Goal: Check status: Check status

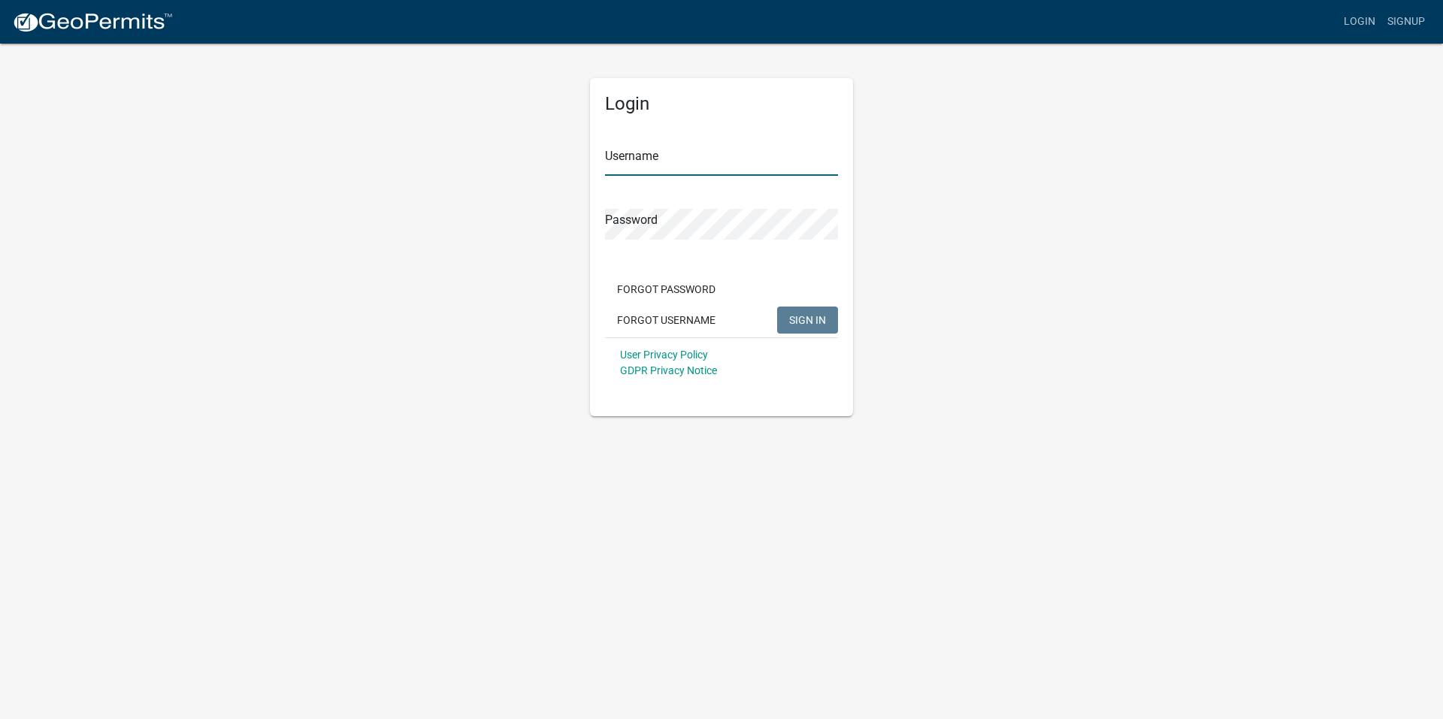
type input "daybraun"
click at [823, 316] on span "SIGN IN" at bounding box center [807, 319] width 37 height 12
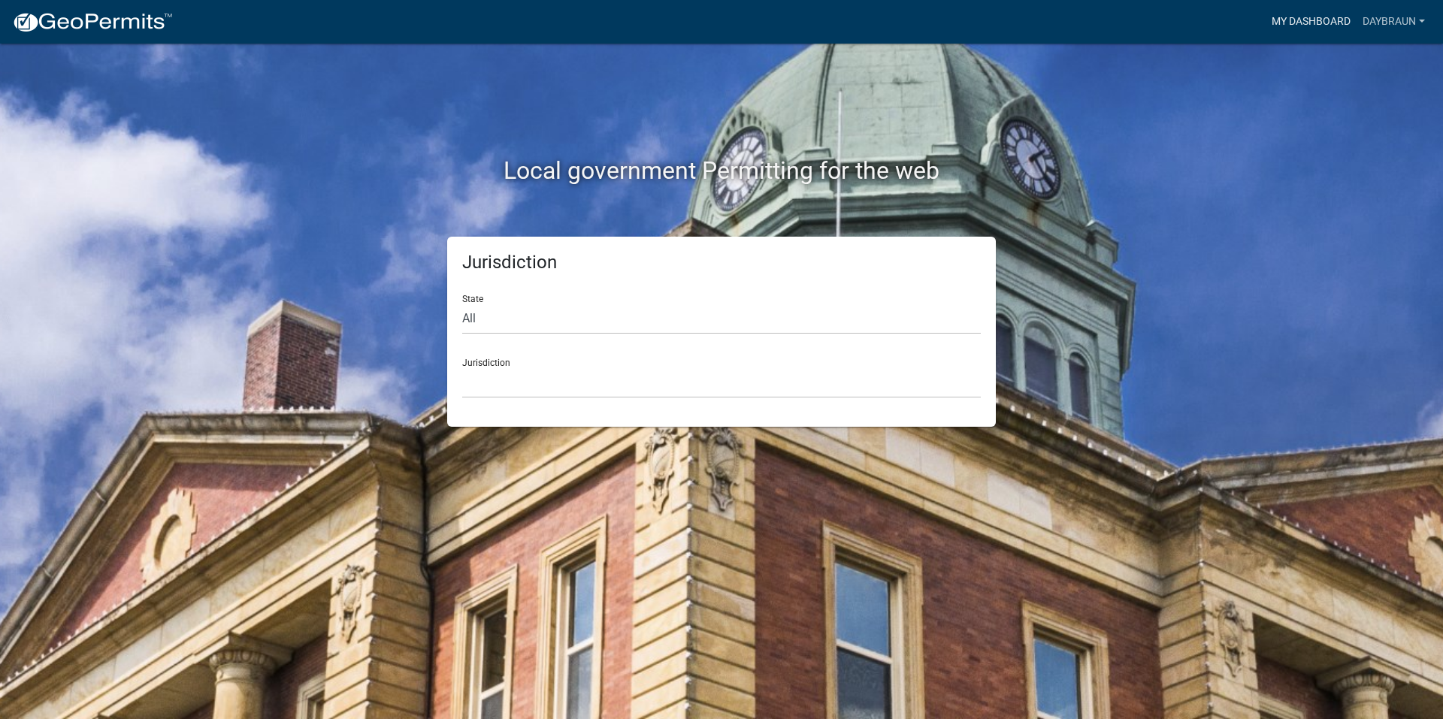
click at [1307, 10] on link "My Dashboard" at bounding box center [1311, 22] width 91 height 29
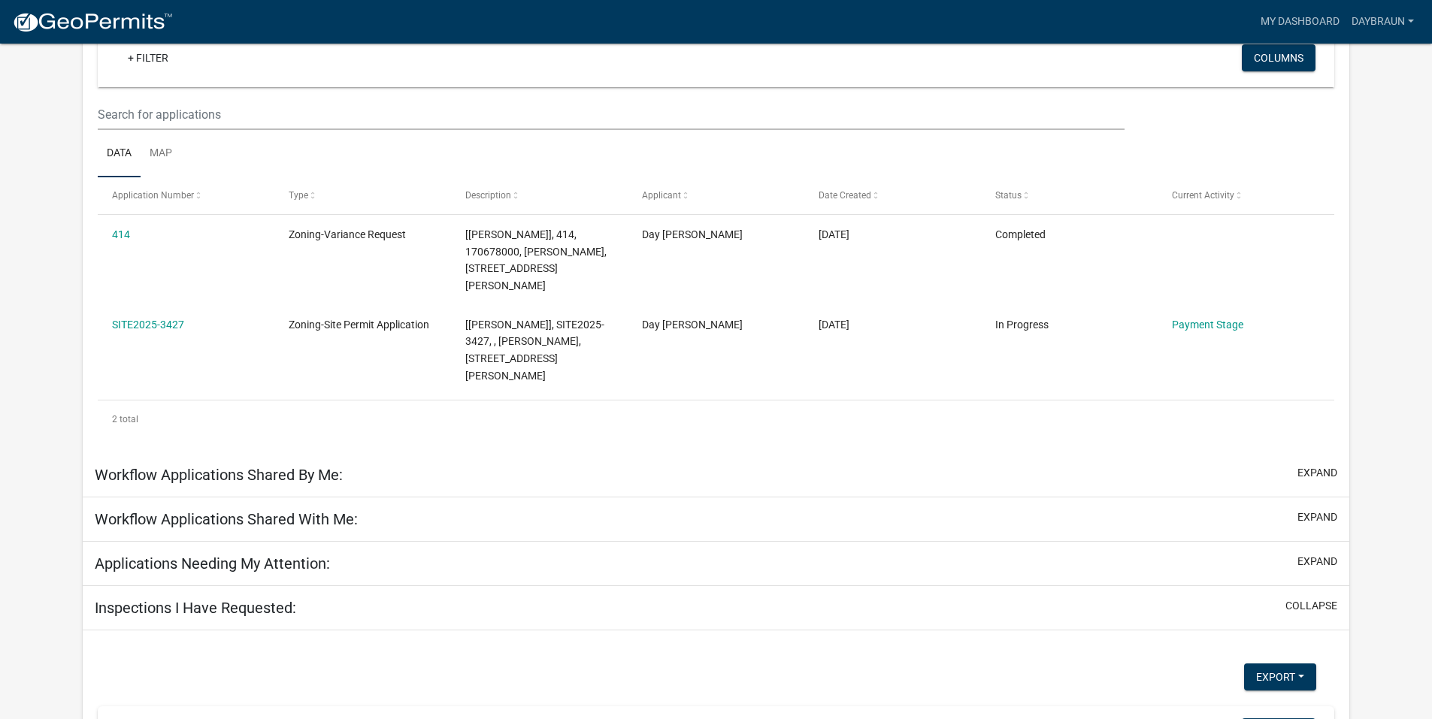
scroll to position [194, 0]
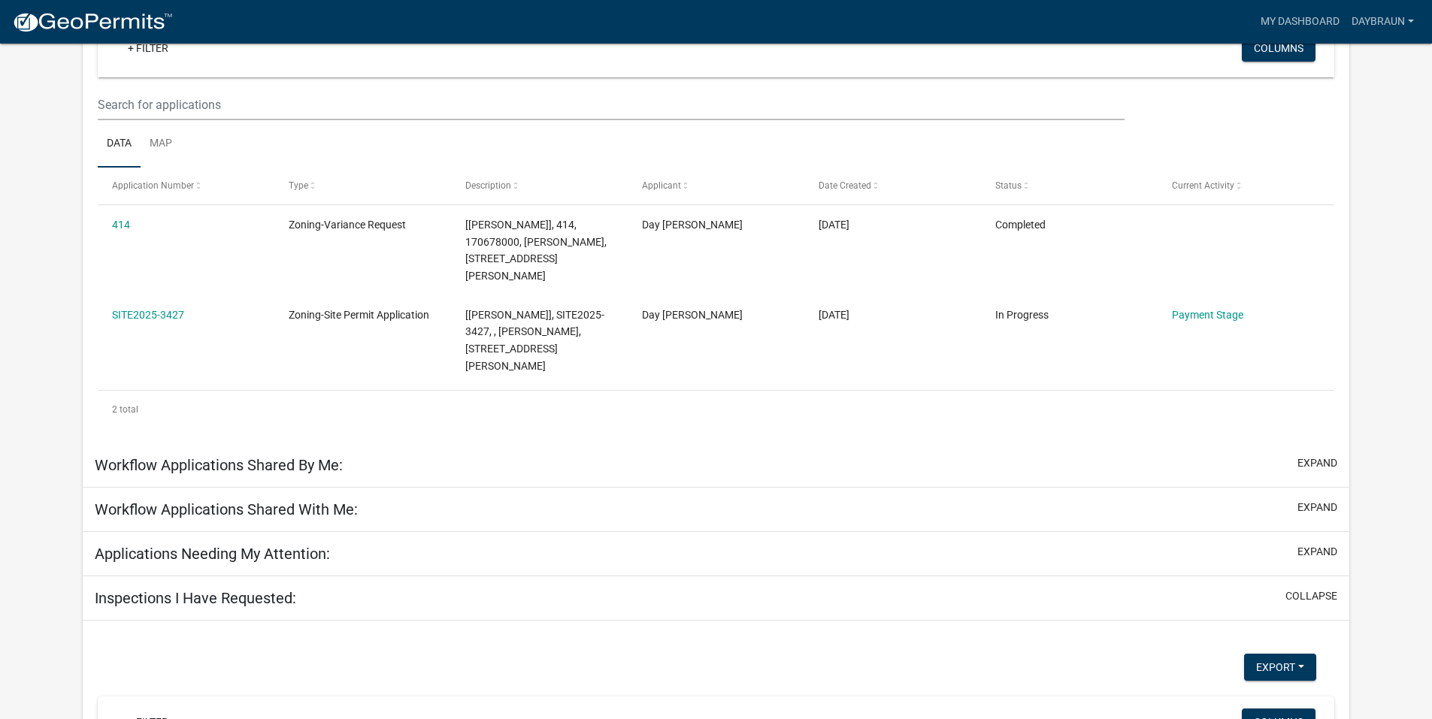
drag, startPoint x: 116, startPoint y: 224, endPoint x: 70, endPoint y: 231, distance: 46.3
click at [70, 231] on app-user-applications "more_horiz My Dashboard daybraun Account Logout My Dashboard Settings settings …" at bounding box center [716, 418] width 1432 height 1136
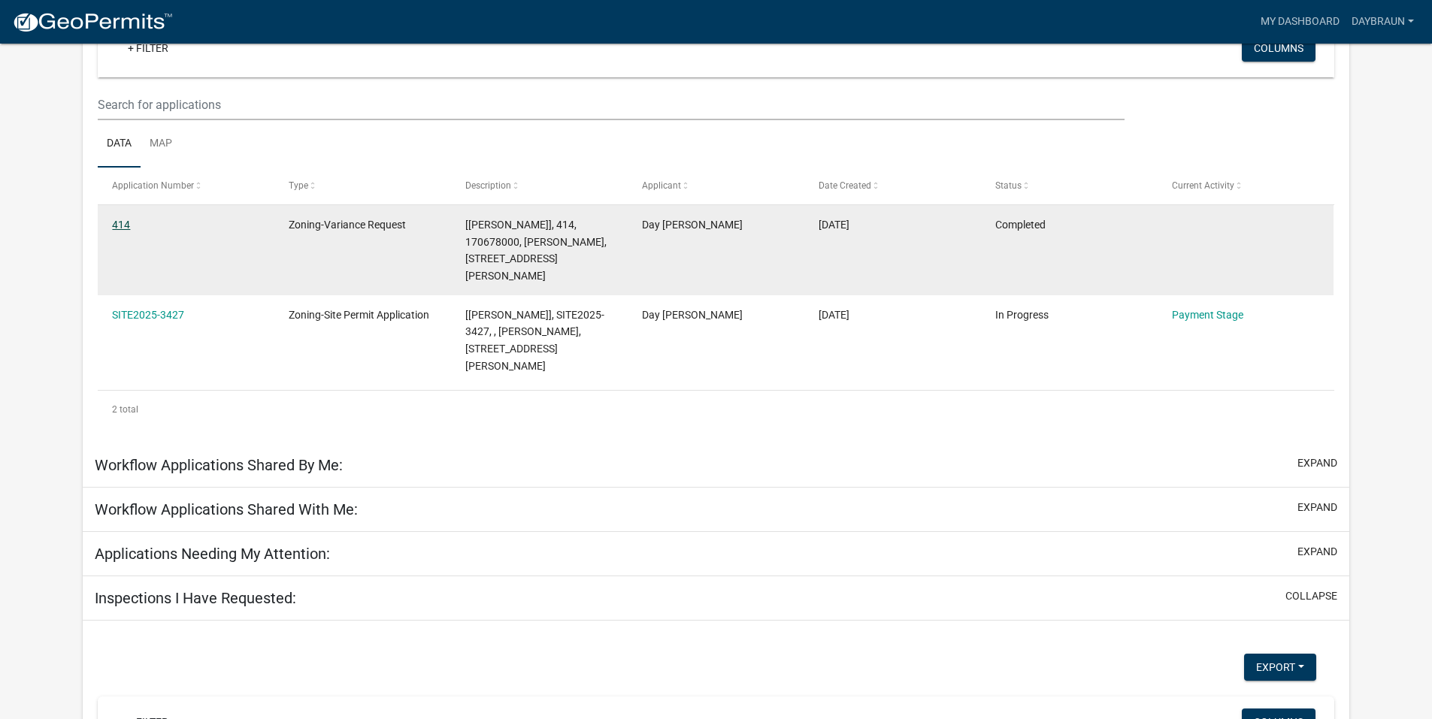
click at [126, 222] on link "414" at bounding box center [121, 225] width 18 height 12
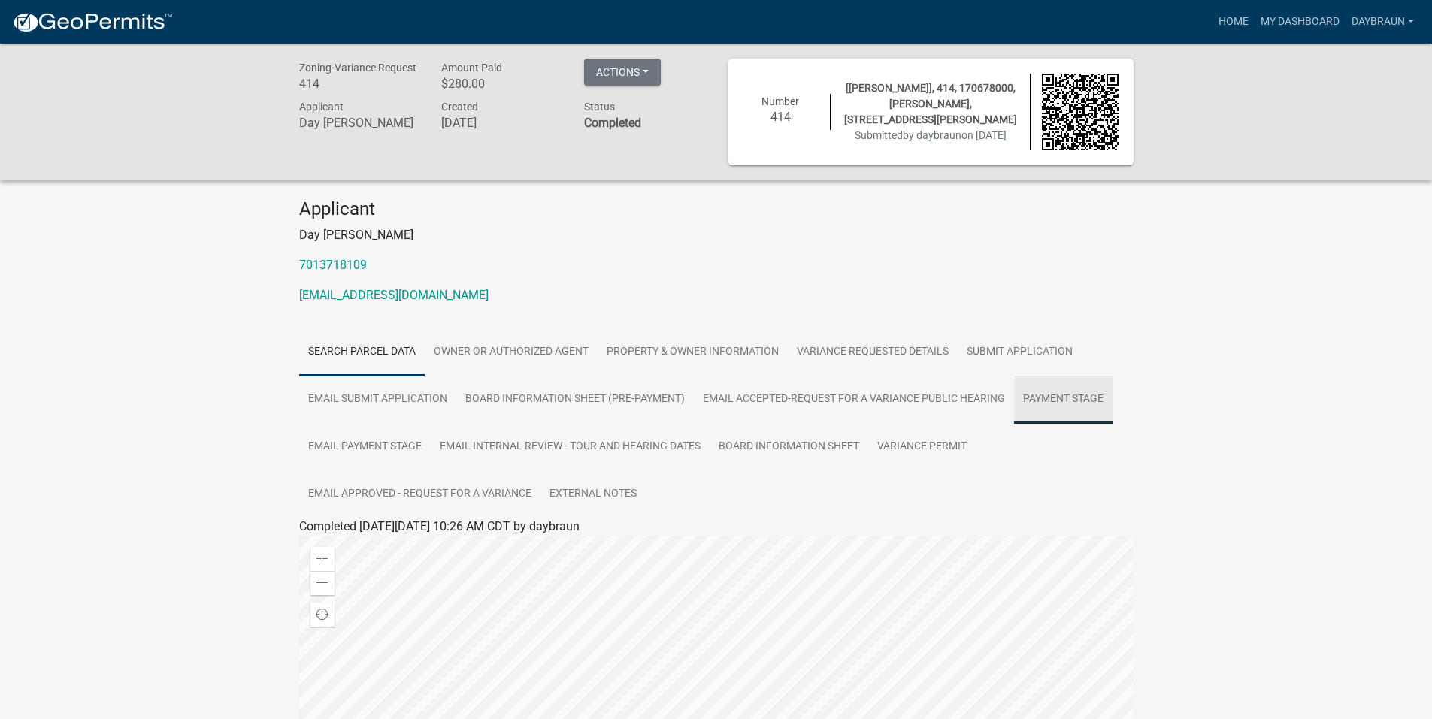
click at [1055, 401] on link "Payment Stage" at bounding box center [1063, 400] width 98 height 48
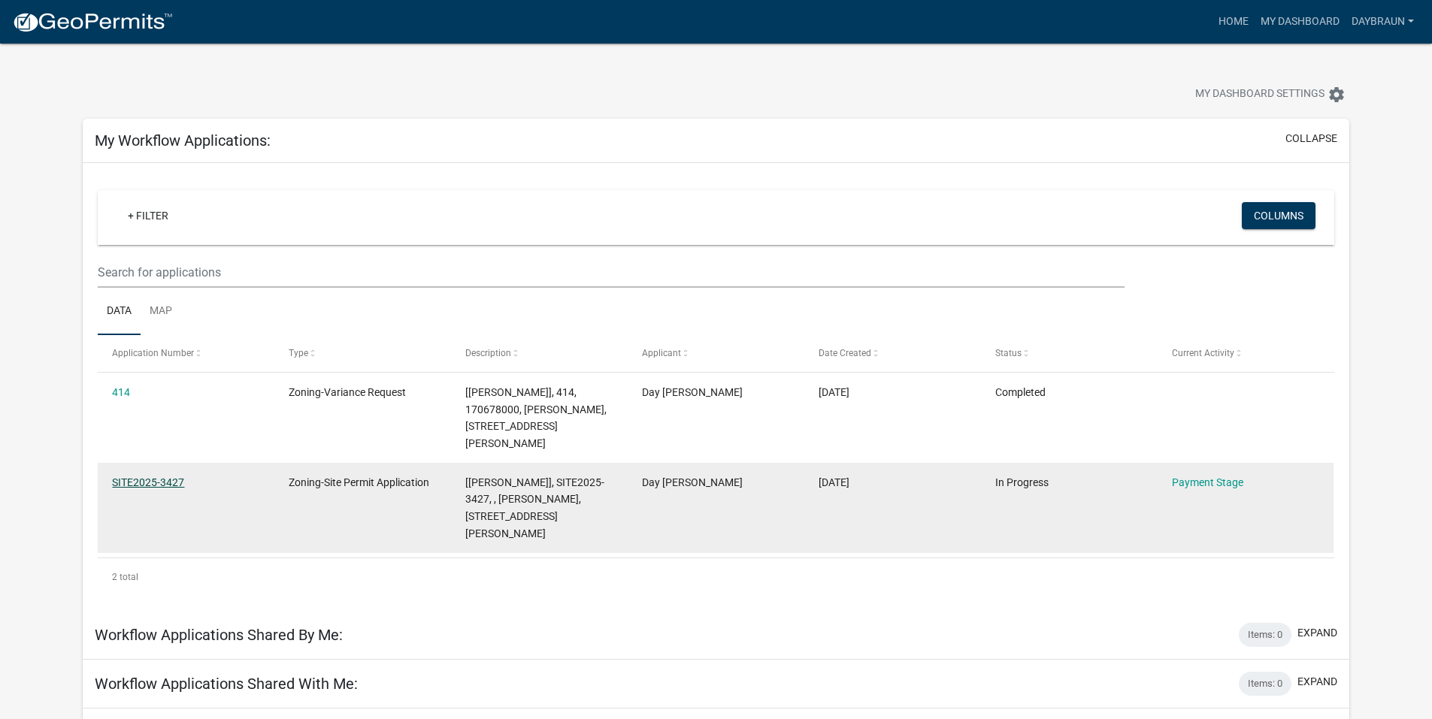
click at [149, 477] on link "SITE2025-3427" at bounding box center [148, 483] width 72 height 12
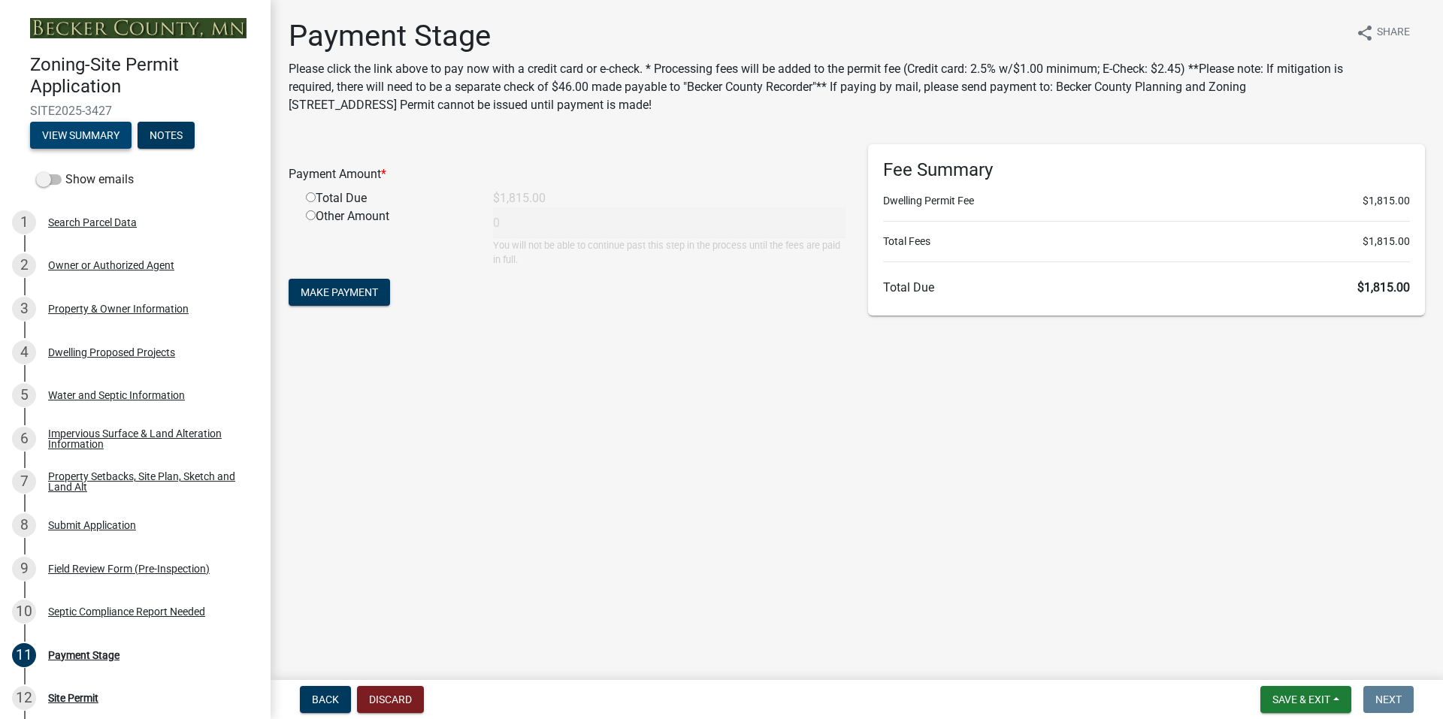
click at [95, 140] on button "View Summary" at bounding box center [80, 135] width 101 height 27
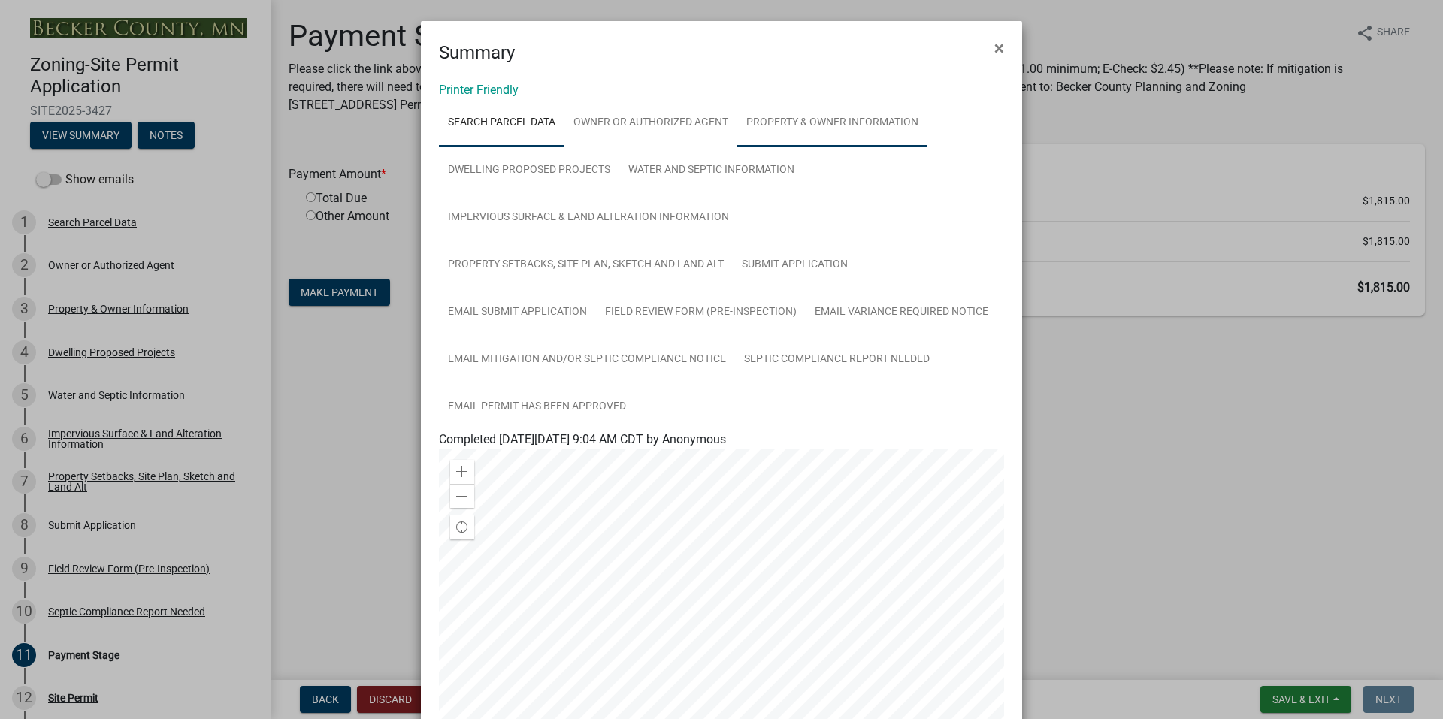
click at [802, 124] on link "Property & Owner Information" at bounding box center [832, 123] width 190 height 48
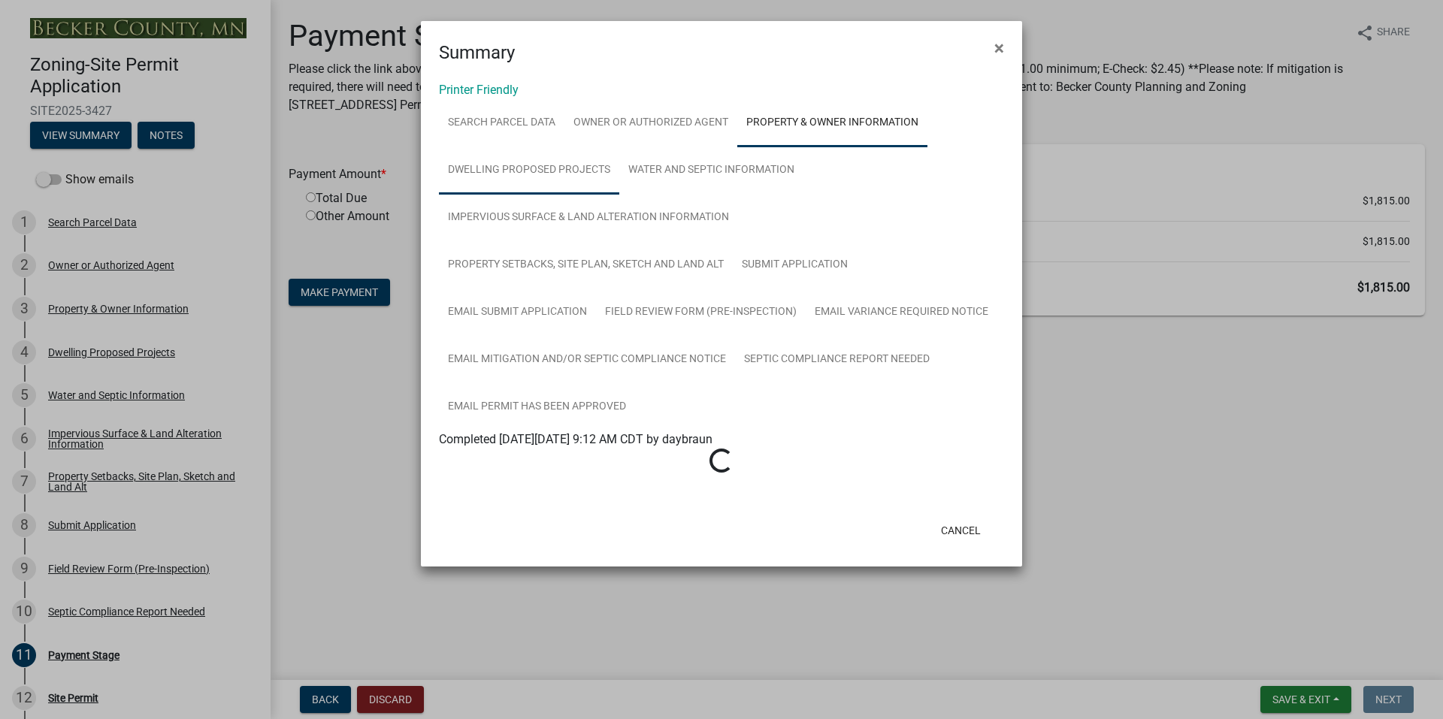
click at [563, 165] on link "Dwelling Proposed Projects" at bounding box center [529, 171] width 180 height 48
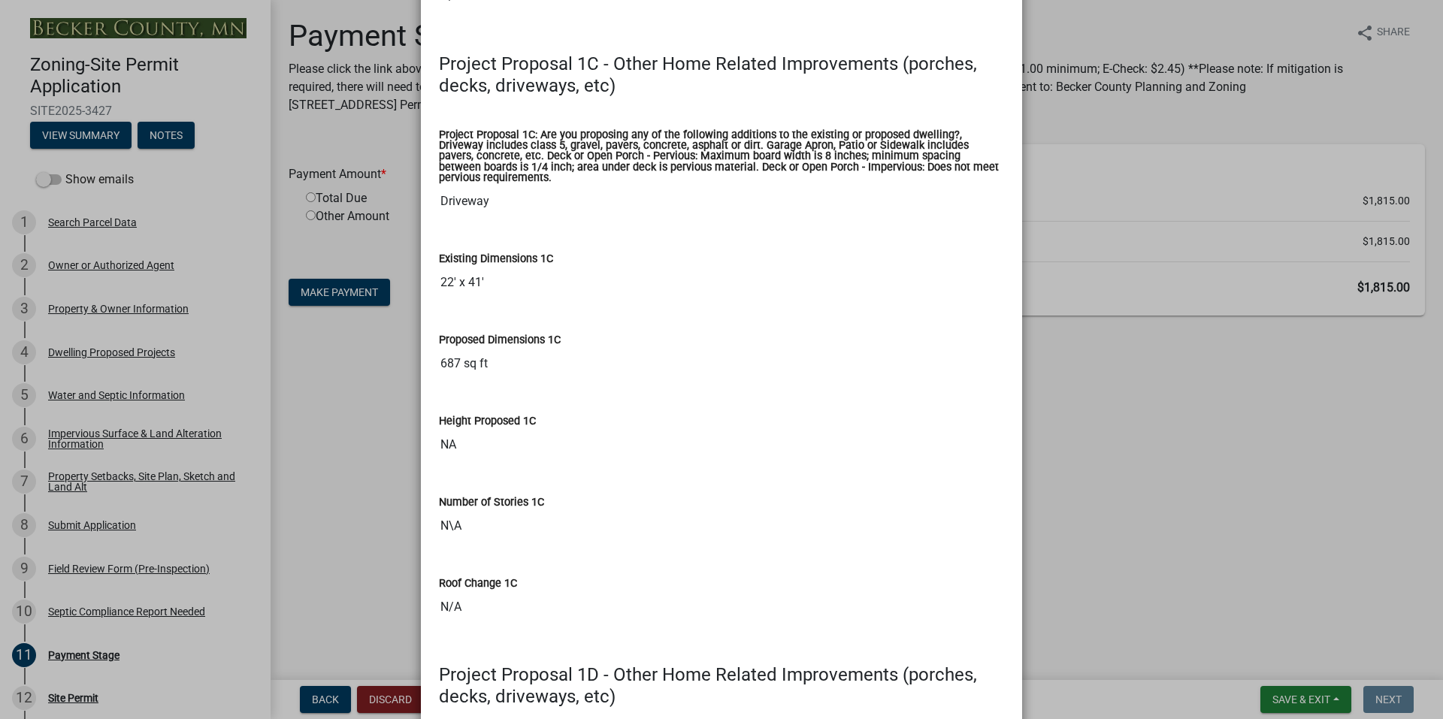
scroll to position [2856, 0]
click at [411, 463] on ngb-modal-window "Summary × Printer Friendly Search Parcel Data Owner or Authorized Agent Propert…" at bounding box center [721, 359] width 1443 height 719
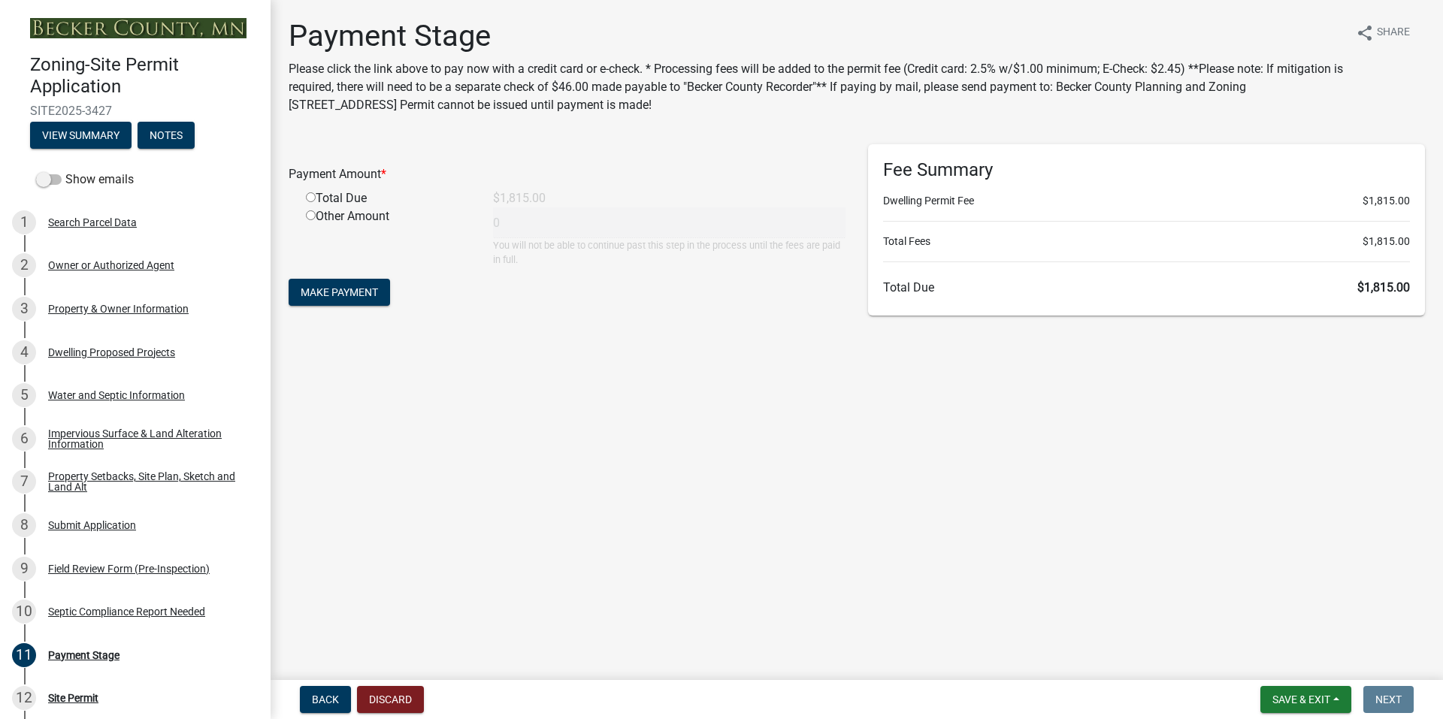
click at [600, 253] on div "Other Amount 0 You will not be able to continue past this step in the process u…" at bounding box center [576, 236] width 562 height 59
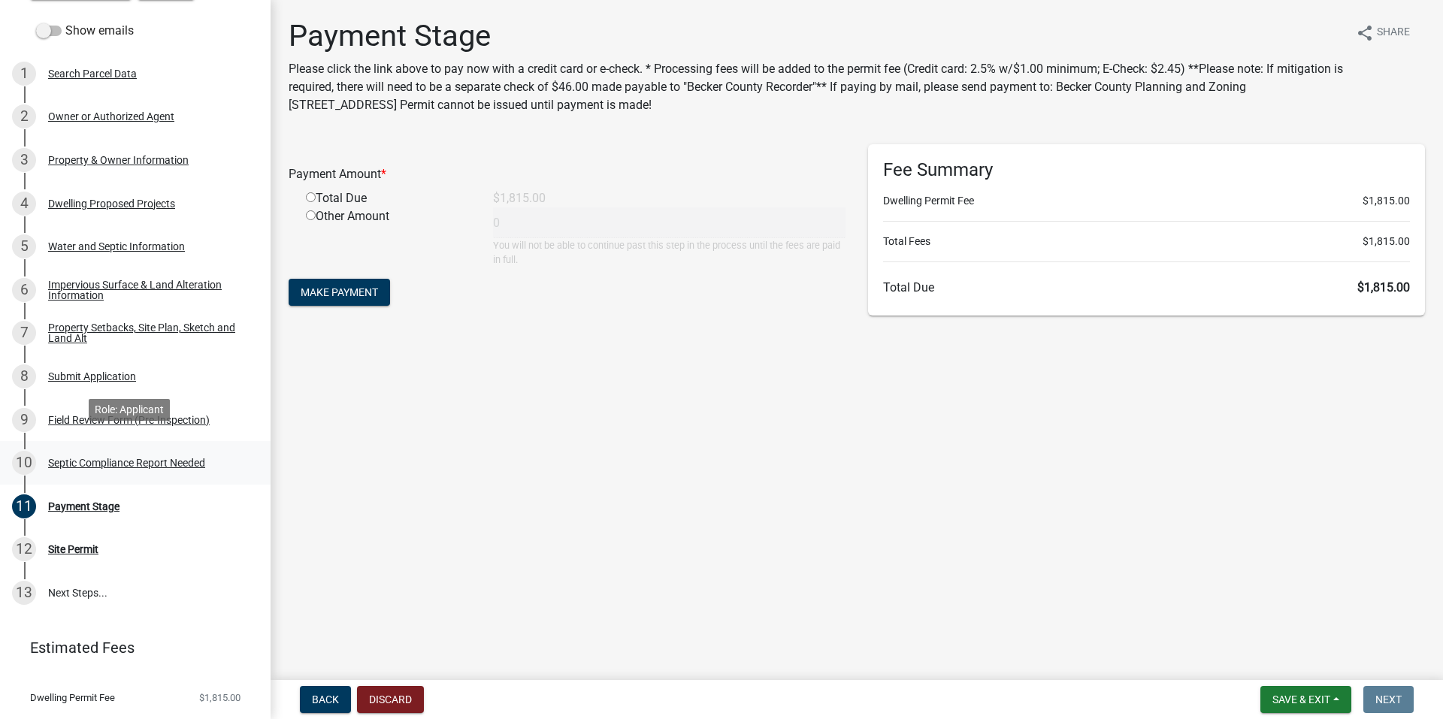
scroll to position [150, 0]
click at [102, 417] on div "Field Review Form (Pre-Inspection)" at bounding box center [129, 418] width 162 height 11
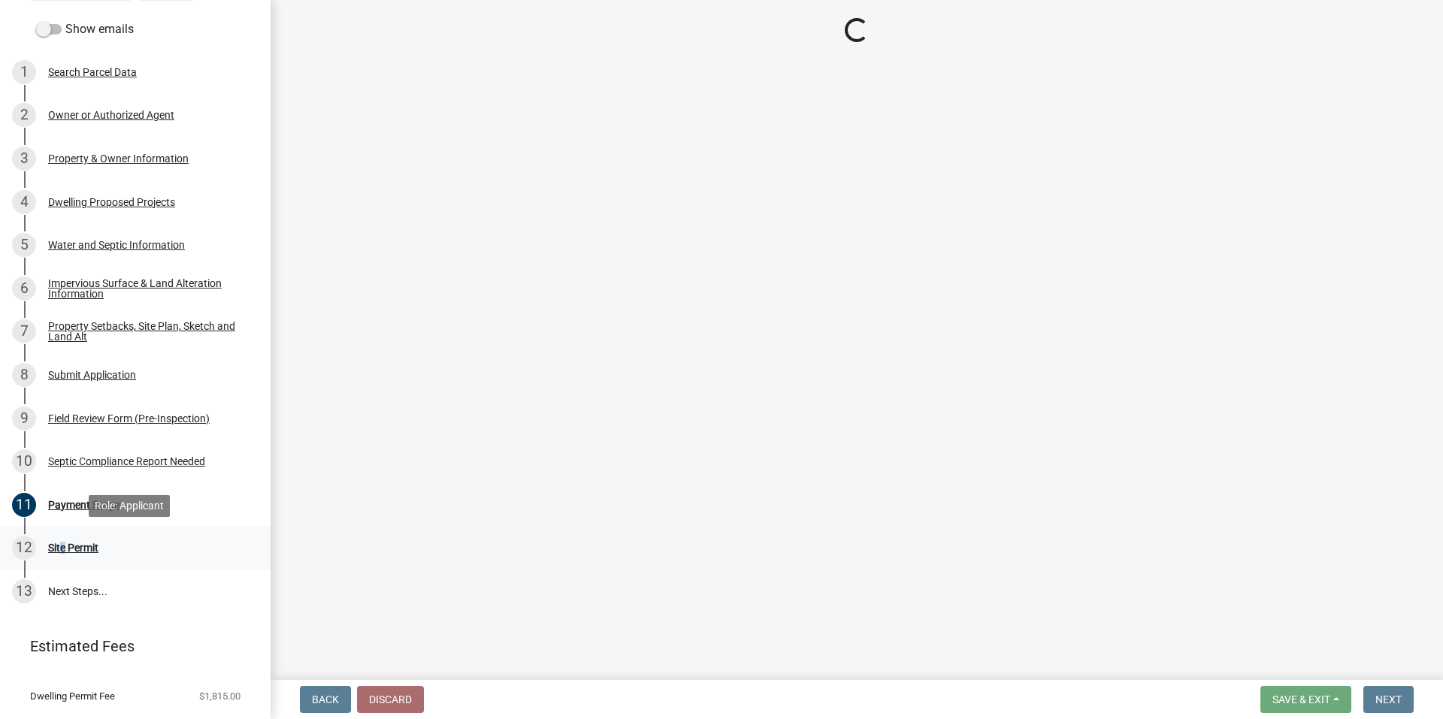
click at [59, 551] on div "Site Permit" at bounding box center [73, 548] width 50 height 11
click at [159, 566] on link "12 Site Permit" at bounding box center [135, 549] width 271 height 44
click at [70, 543] on div "Site Permit" at bounding box center [73, 548] width 50 height 11
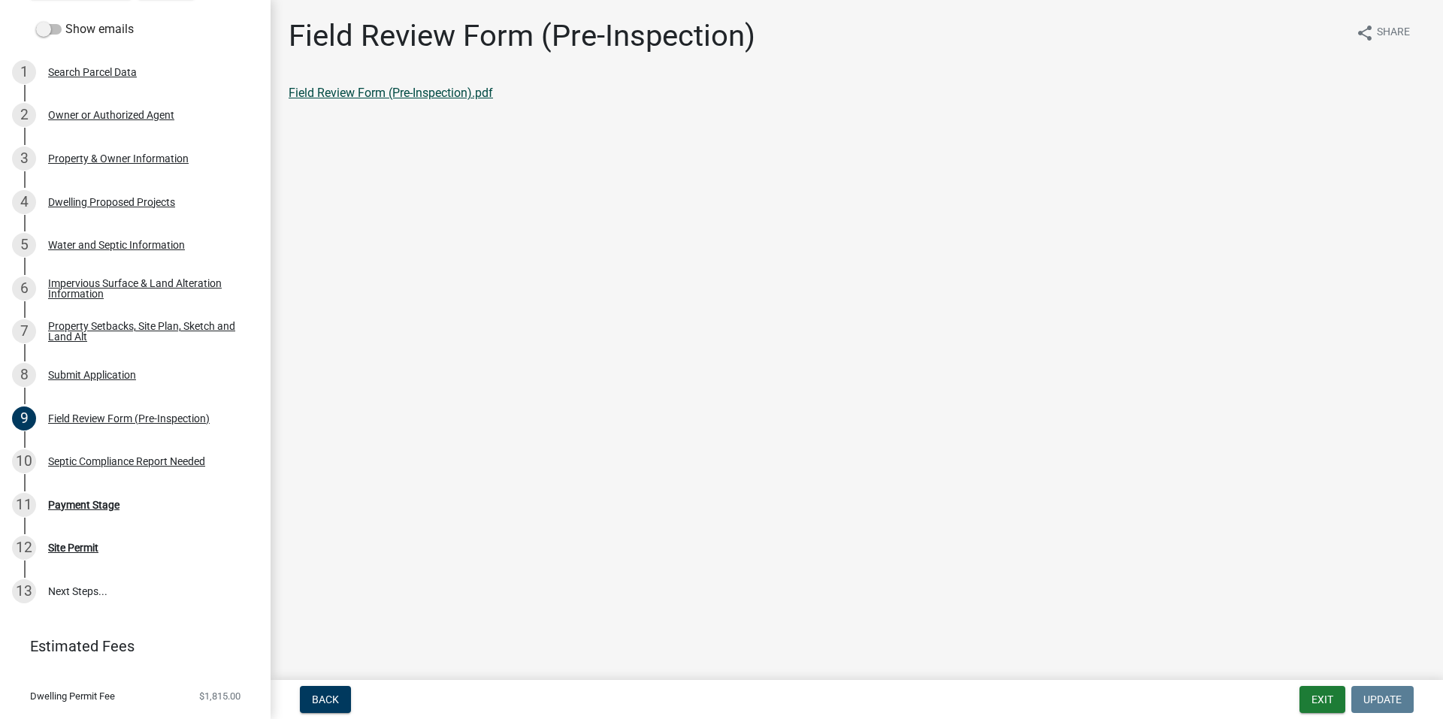
click at [464, 92] on link "Field Review Form (Pre-Inspection).pdf" at bounding box center [391, 93] width 204 height 14
click at [65, 546] on div "Site Permit" at bounding box center [73, 548] width 50 height 11
click at [79, 595] on link "13 Next Steps..." at bounding box center [135, 592] width 271 height 44
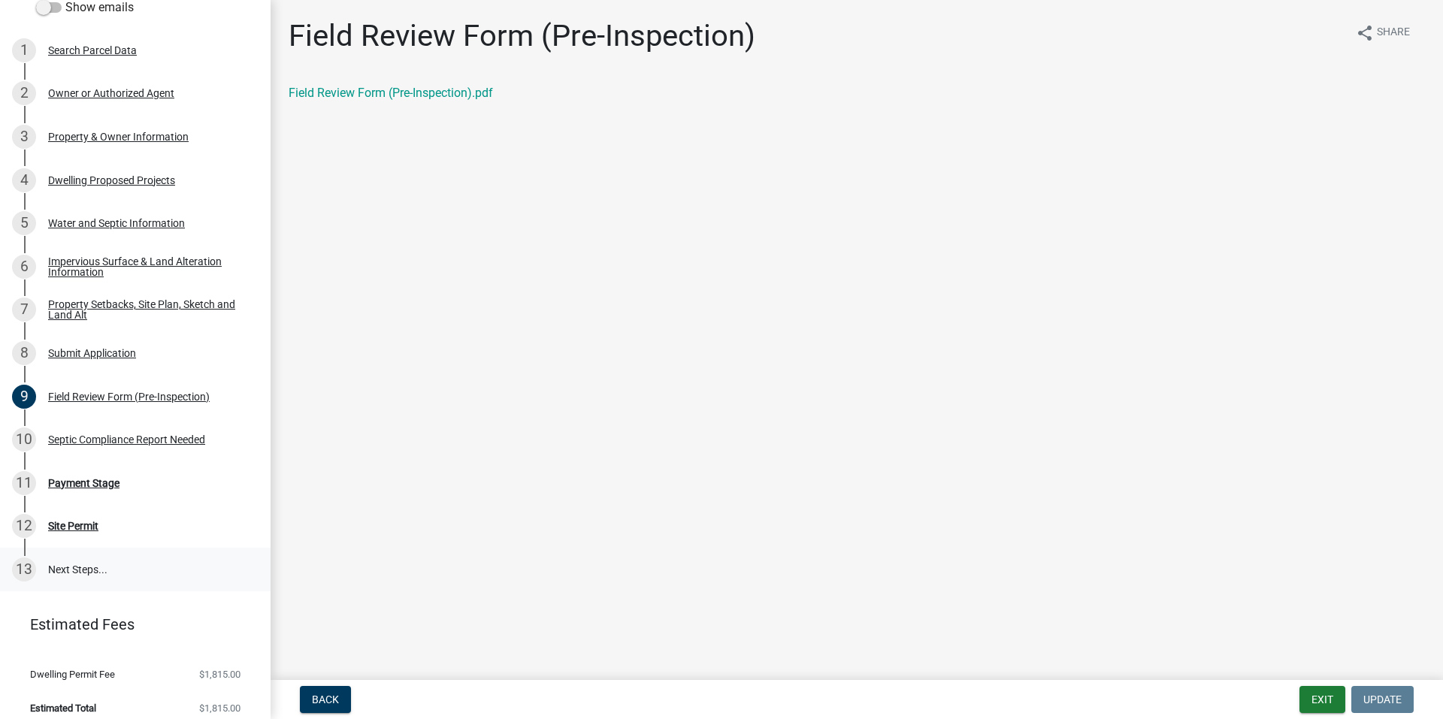
scroll to position [183, 0]
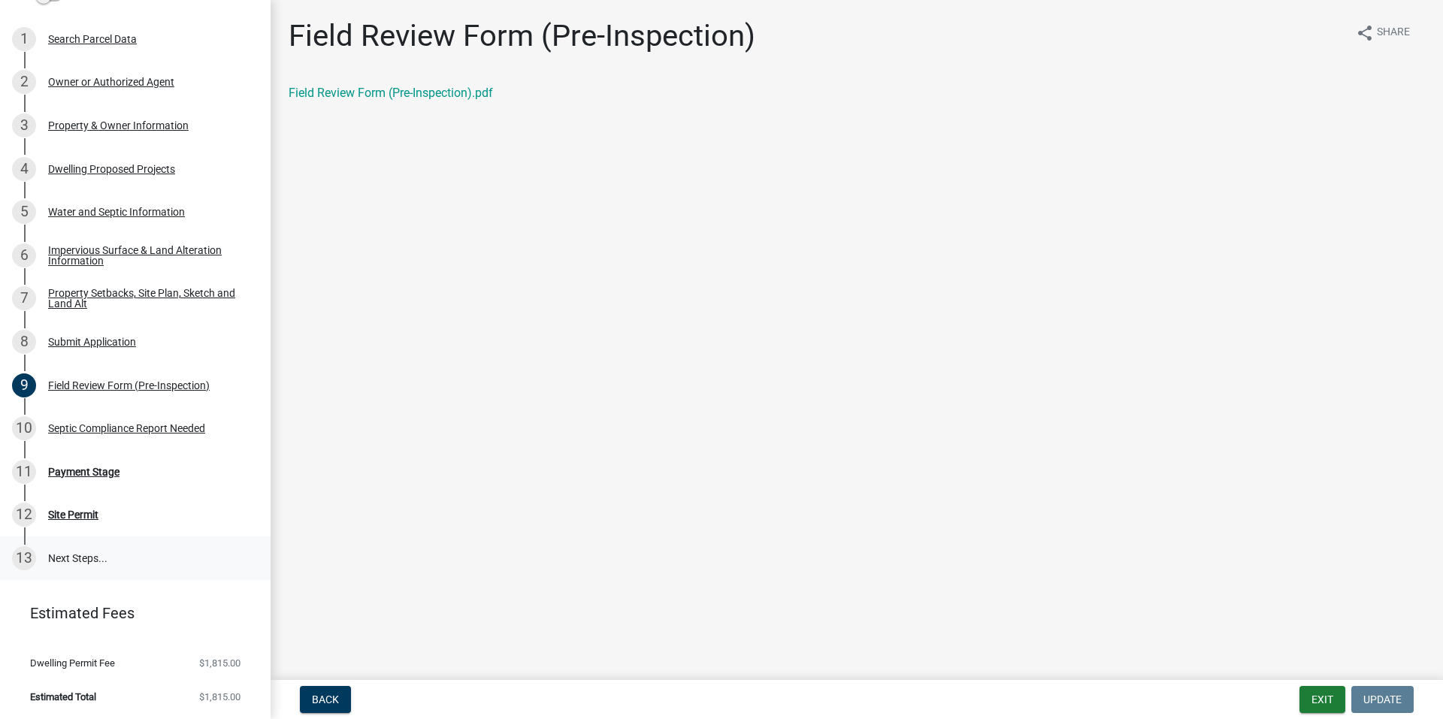
click at [79, 552] on link "13 Next Steps..." at bounding box center [135, 559] width 271 height 44
click at [98, 430] on div "Septic Compliance Report Needed" at bounding box center [126, 428] width 157 height 11
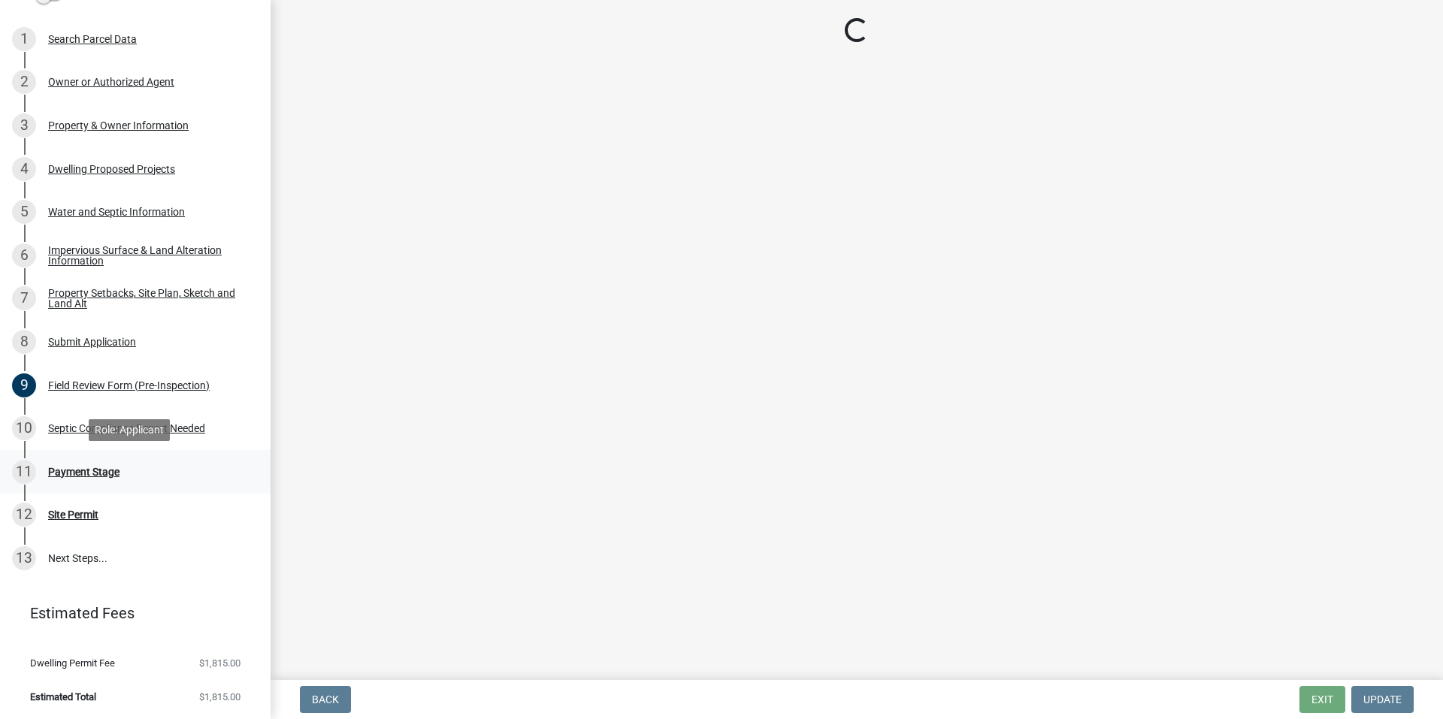
click at [65, 471] on div "Payment Stage" at bounding box center [83, 472] width 71 height 11
